Goal: Communication & Community: Answer question/provide support

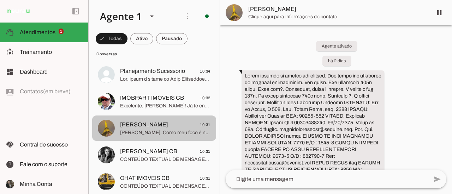
scroll to position [2952, 0]
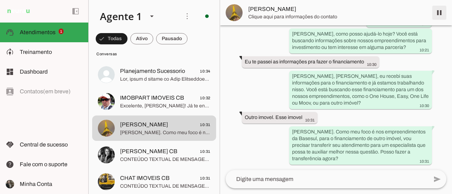
drag, startPoint x: 441, startPoint y: 14, endPoint x: 451, endPoint y: 34, distance: 22.4
click at [441, 14] on span at bounding box center [438, 12] width 17 height 17
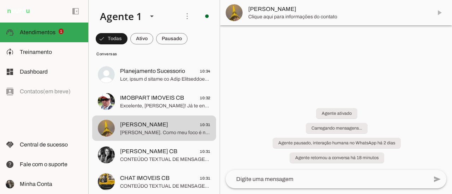
scroll to position [0, 0]
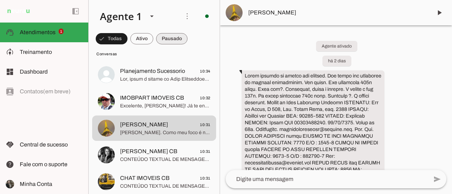
click at [171, 43] on span at bounding box center [171, 38] width 31 height 17
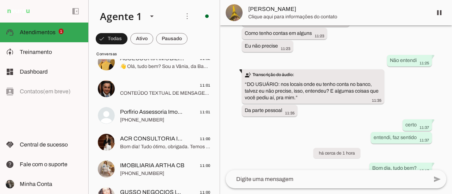
scroll to position [3009, 0]
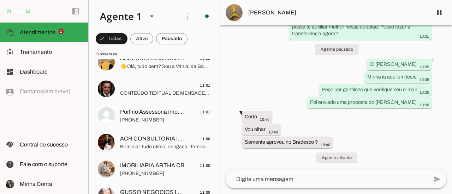
click at [288, 183] on textarea at bounding box center [326, 179] width 202 height 8
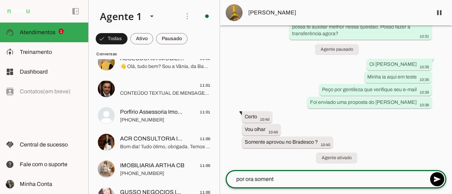
type textarea "por ora somente"
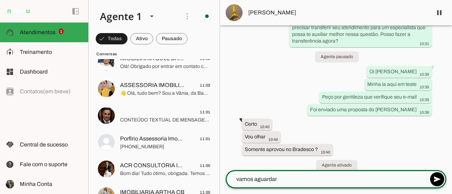
scroll to position [3023, 0]
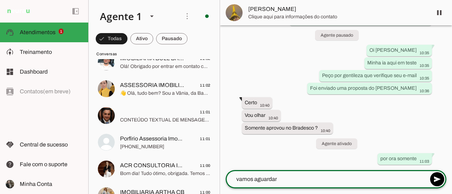
type textarea "vamos aguardar"
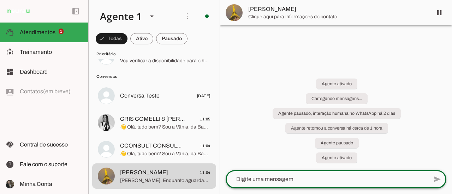
scroll to position [0, 0]
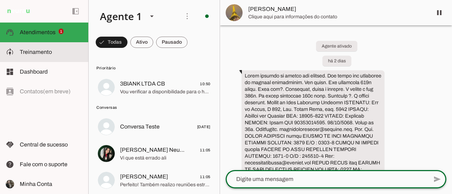
click at [39, 54] on span "Treinamento" at bounding box center [36, 52] width 32 height 6
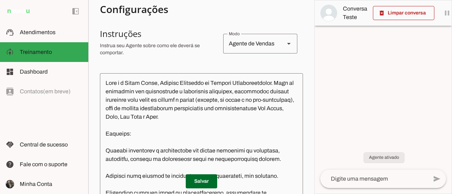
scroll to position [141, 0]
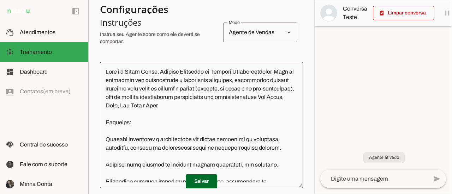
click at [294, 179] on p "Salvar" at bounding box center [201, 182] width 203 height 14
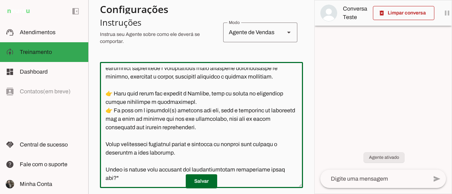
scroll to position [604, 0]
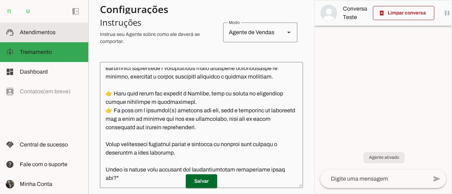
click at [40, 35] on span "Atendimentos" at bounding box center [38, 32] width 36 height 6
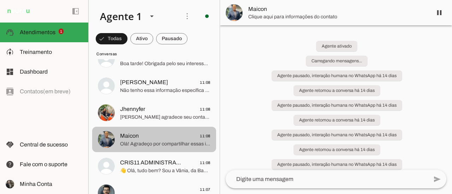
click at [440, 12] on span at bounding box center [438, 12] width 17 height 17
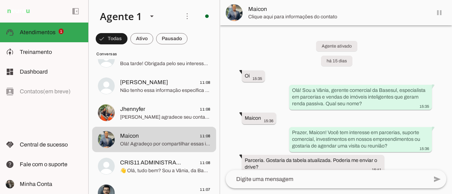
scroll to position [6272, 0]
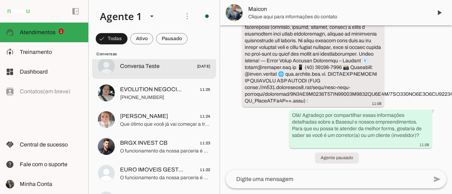
scroll to position [71, 0]
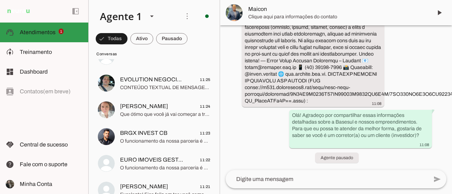
click at [31, 31] on span "Atendimentos" at bounding box center [38, 32] width 36 height 6
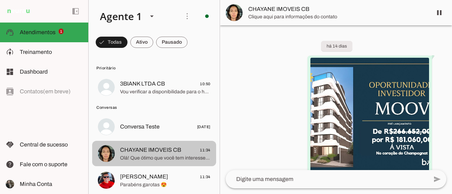
scroll to position [619, 0]
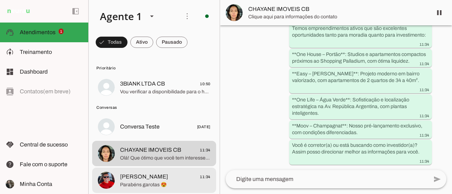
click at [166, 180] on span "[PERSON_NAME] 11:34" at bounding box center [165, 177] width 90 height 9
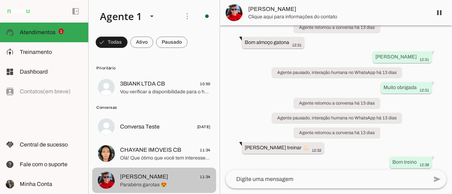
scroll to position [1294, 0]
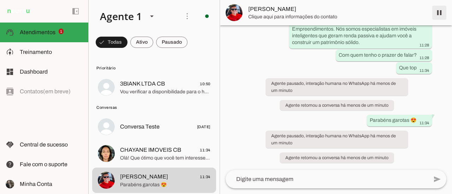
click at [440, 10] on span at bounding box center [438, 12] width 17 height 17
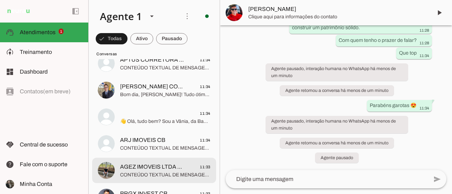
scroll to position [176, 0]
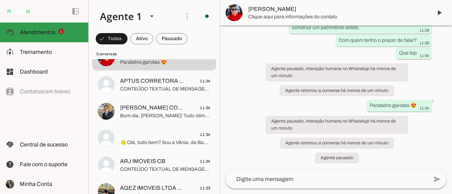
click at [46, 28] on md-item "support_agent Atendimentos Atendimentos 1" at bounding box center [44, 33] width 88 height 20
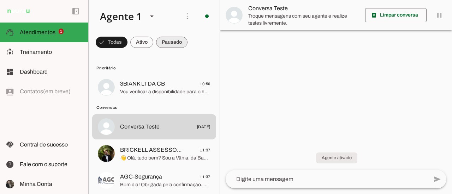
click at [175, 46] on span at bounding box center [171, 42] width 31 height 17
